Goal: Task Accomplishment & Management: Manage account settings

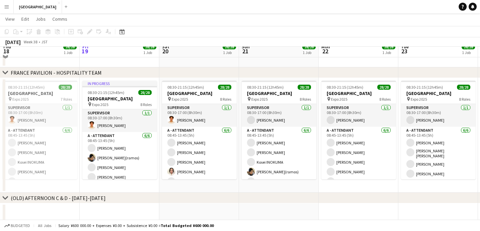
scroll to position [91, 0]
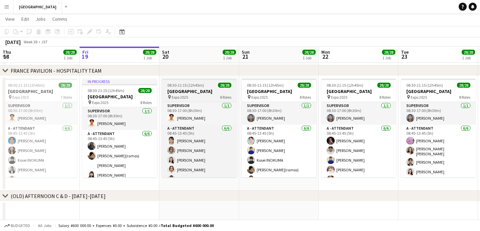
click at [195, 90] on h3 "[GEOGRAPHIC_DATA]" at bounding box center [199, 91] width 75 height 6
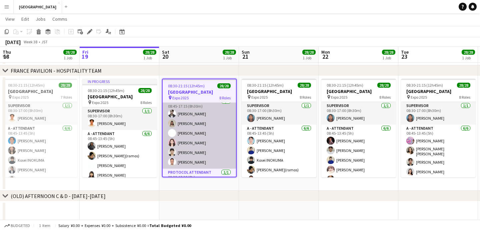
scroll to position [97, 0]
click at [194, 144] on app-card-role "B - ATTENDANT [DATE] 08:45-17:15 (8h30m) [PERSON_NAME] [PERSON_NAME] [PERSON_NA…" at bounding box center [199, 135] width 73 height 71
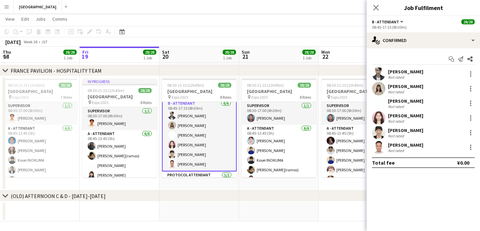
scroll to position [97, 0]
click at [469, 116] on div at bounding box center [470, 118] width 8 height 8
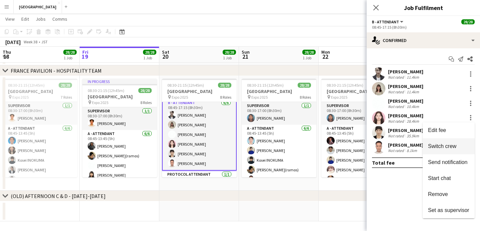
click at [444, 144] on span "Switch crew" at bounding box center [442, 146] width 28 height 6
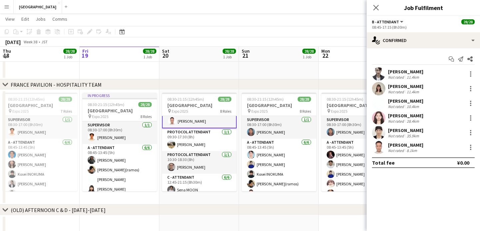
scroll to position [300, 0]
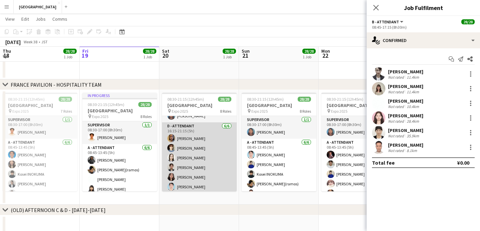
click at [183, 185] on app-card-role "D - ATTENDANT [DATE] 16:15-21:15 (5h) [PERSON_NAME] [PERSON_NAME] [PERSON_NAME]…" at bounding box center [199, 157] width 75 height 71
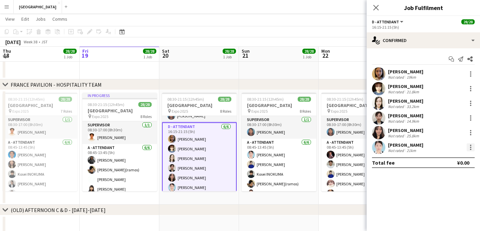
click at [470, 145] on div at bounding box center [470, 145] width 1 height 1
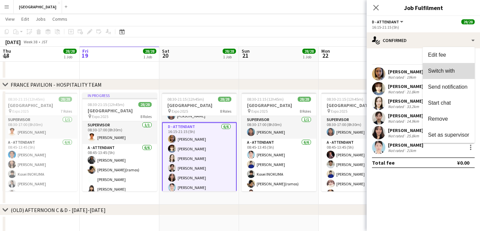
click at [438, 74] on button "Switch with" at bounding box center [448, 71] width 52 height 16
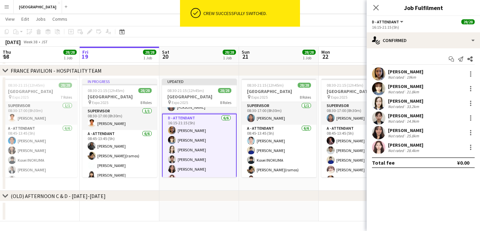
scroll to position [91, 0]
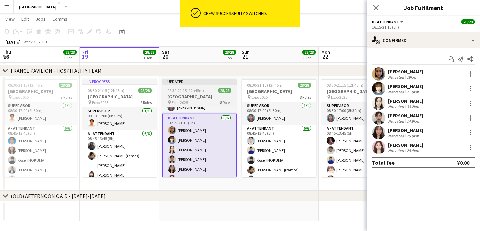
click at [194, 91] on span "08:30-21:15 (12h45m)" at bounding box center [185, 90] width 37 height 5
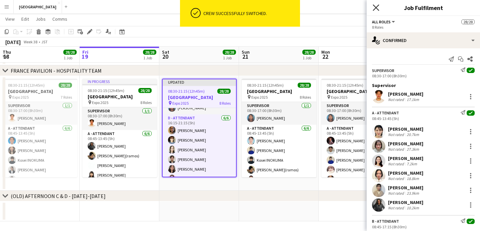
click at [373, 10] on icon at bounding box center [375, 7] width 6 height 6
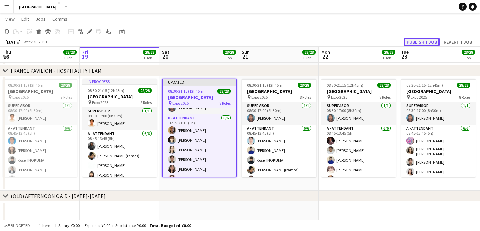
click at [418, 38] on button "Publish 1 job" at bounding box center [422, 42] width 36 height 9
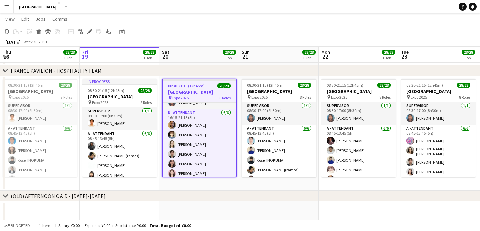
click at [204, 94] on h3 "[GEOGRAPHIC_DATA]" at bounding box center [199, 92] width 73 height 6
